Goal: Transaction & Acquisition: Book appointment/travel/reservation

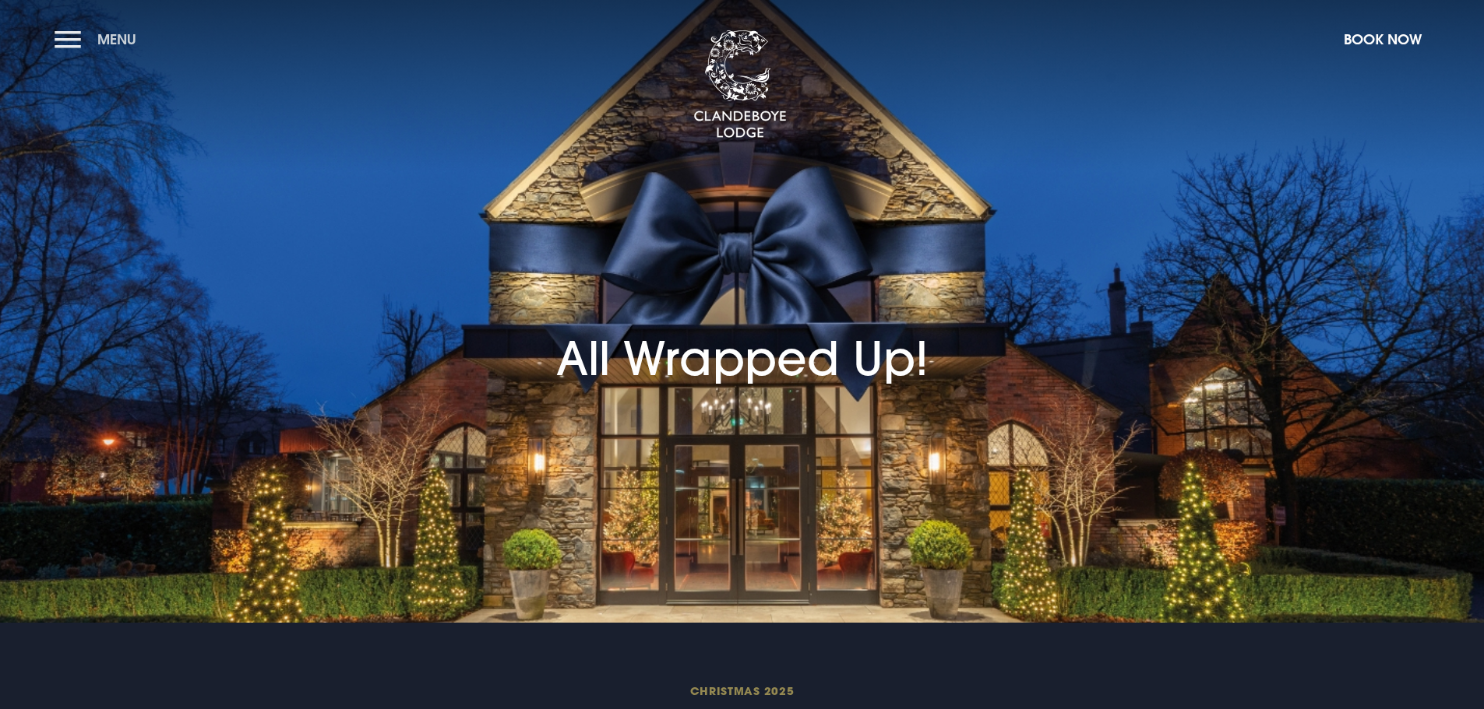
click at [68, 39] on button "Menu" at bounding box center [100, 39] width 90 height 33
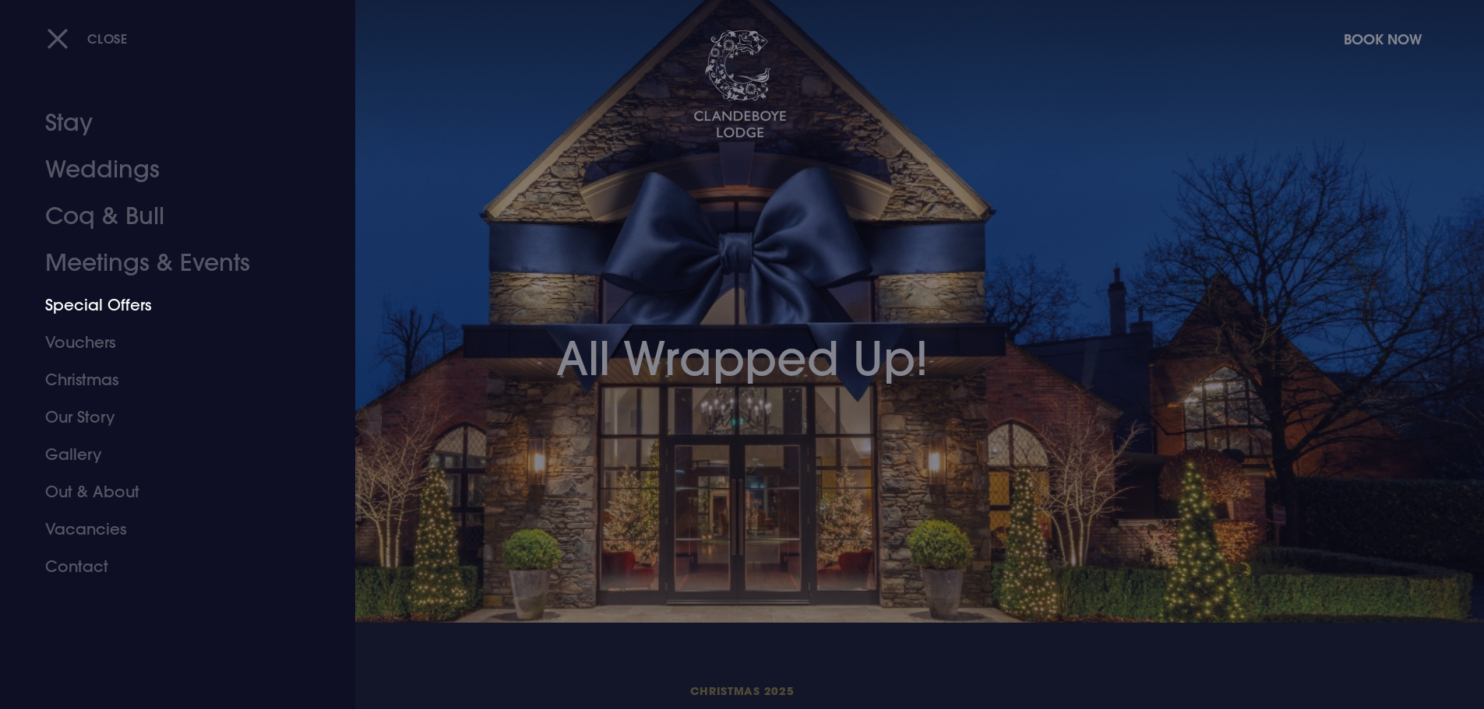
click at [85, 316] on link "Special Offers" at bounding box center [168, 305] width 246 height 37
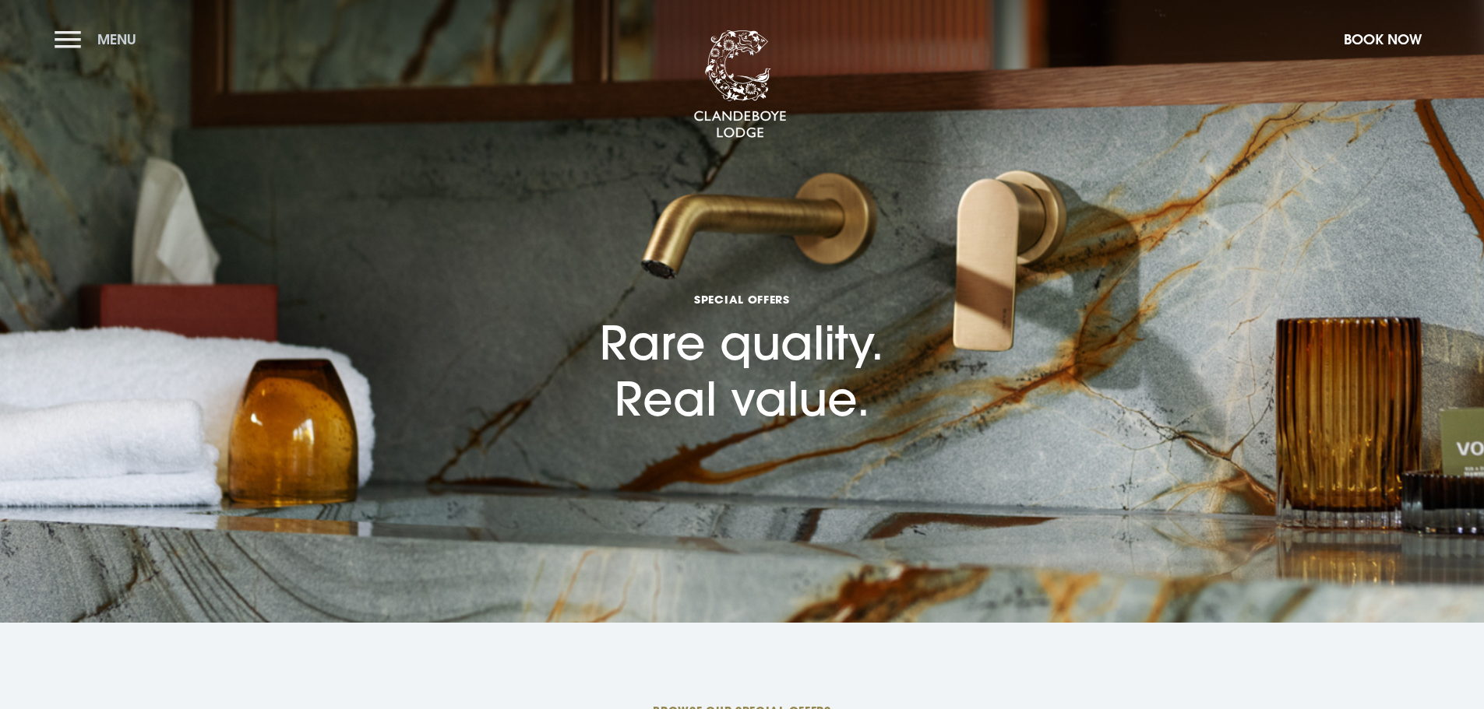
click at [61, 29] on button "Menu" at bounding box center [100, 39] width 90 height 33
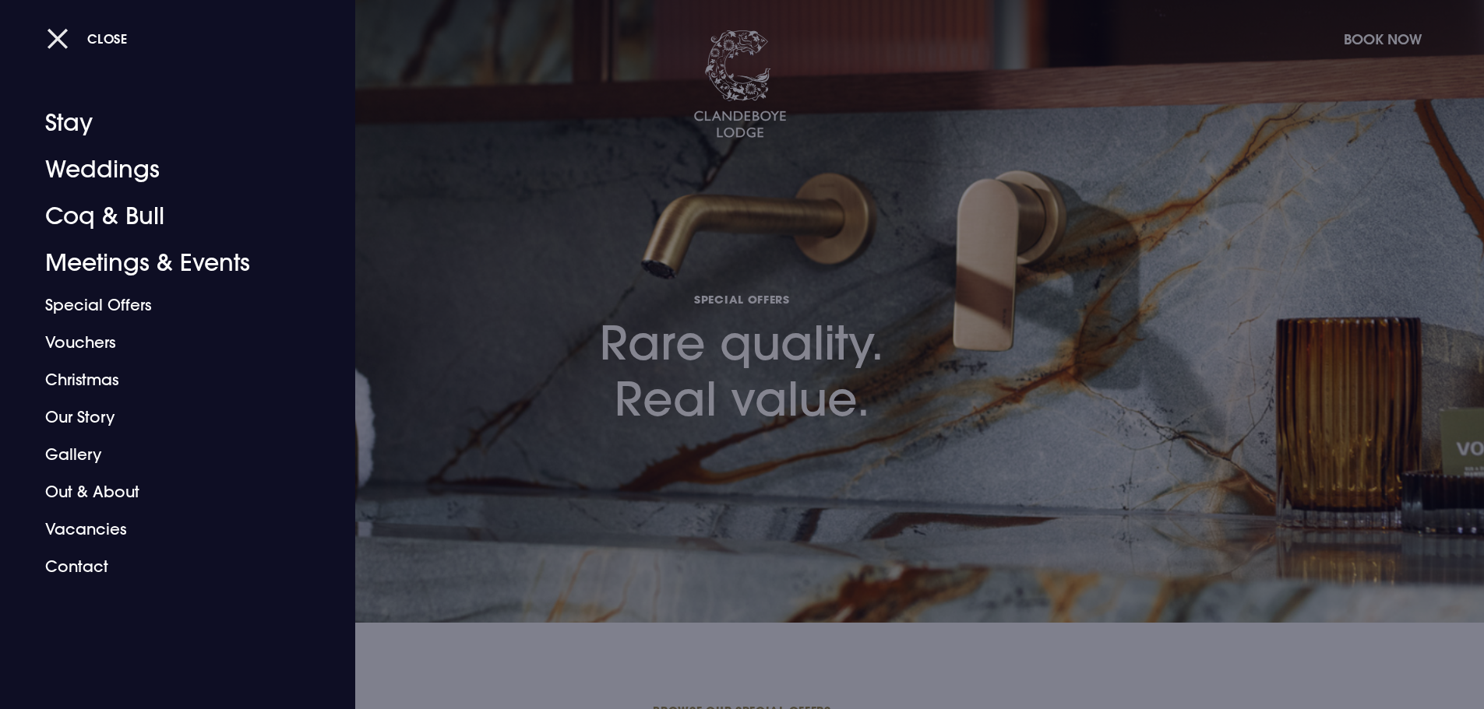
click at [110, 41] on span "Close" at bounding box center [107, 38] width 40 height 16
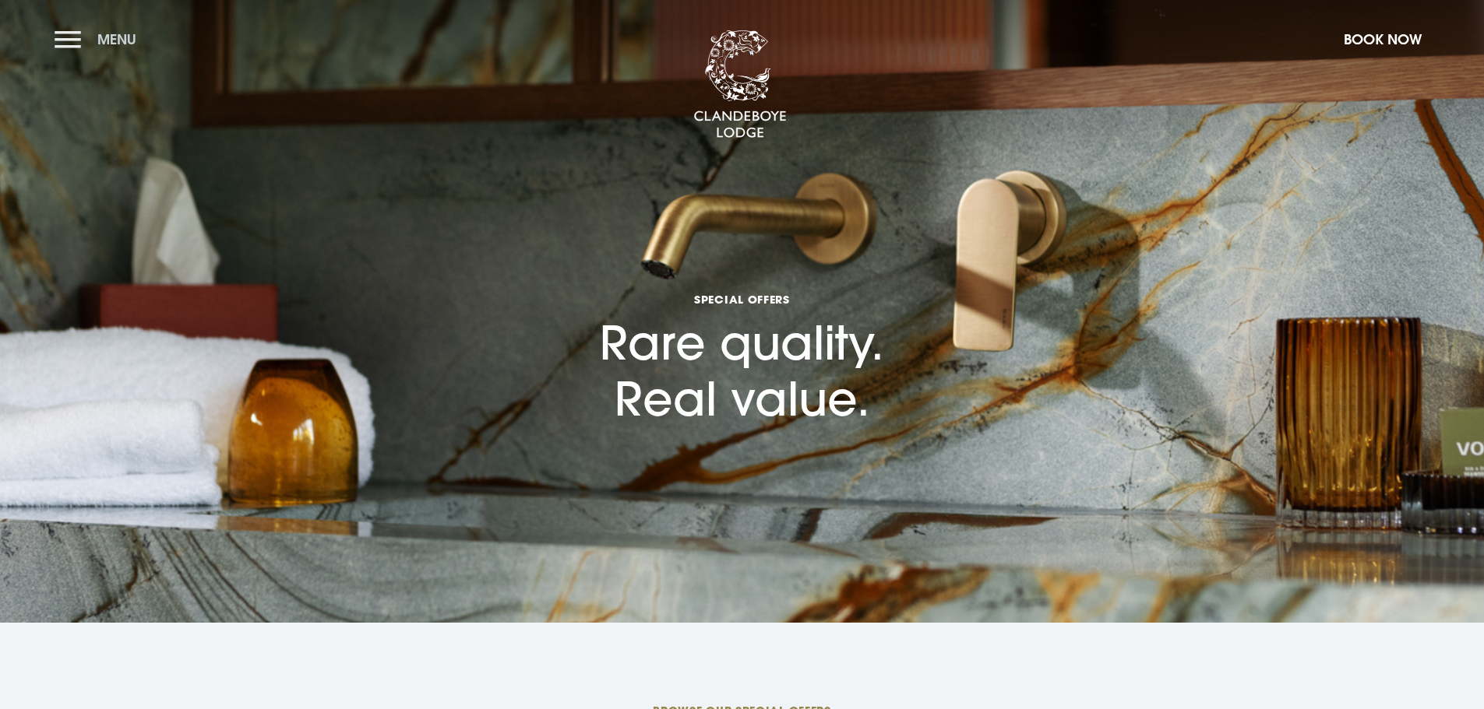
click at [76, 40] on button "Menu" at bounding box center [100, 39] width 90 height 33
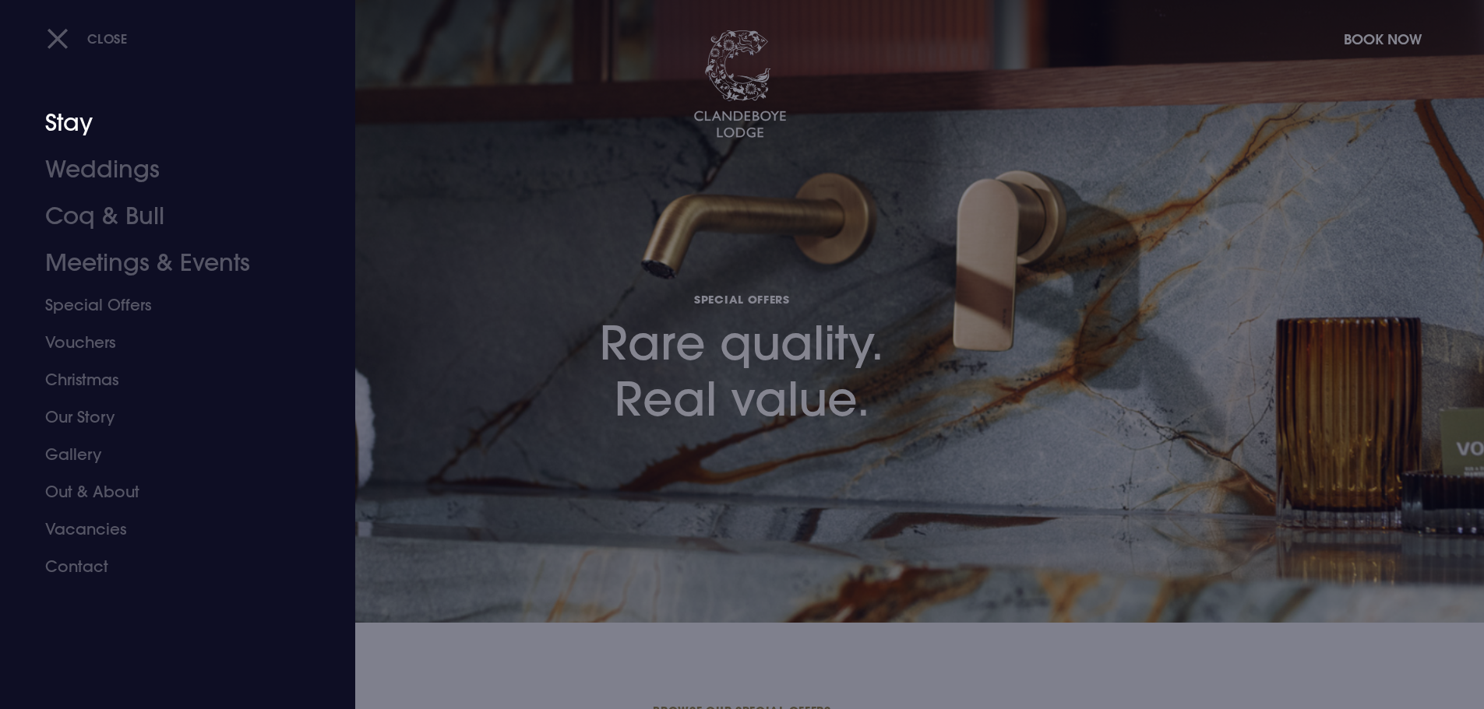
click at [70, 126] on link "Stay" at bounding box center [168, 123] width 246 height 47
